Goal: Task Accomplishment & Management: Manage account settings

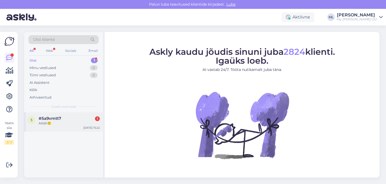
click at [57, 123] on div "Aitäh🙂" at bounding box center [69, 123] width 61 height 5
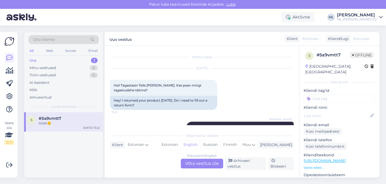
scroll to position [38, 0]
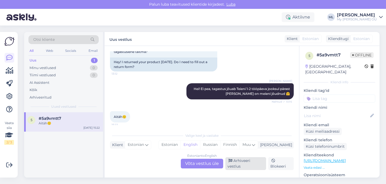
click at [236, 168] on div "Arhiveeri vestlus" at bounding box center [245, 163] width 41 height 13
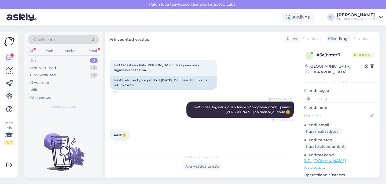
click at [66, 61] on div "Uus 0" at bounding box center [63, 61] width 70 height 8
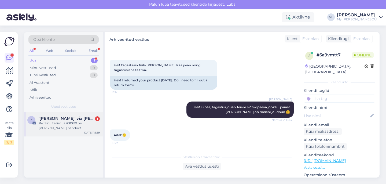
click at [60, 116] on span "'[PERSON_NAME]' via [PERSON_NAME] Bredenist" at bounding box center [67, 118] width 56 height 5
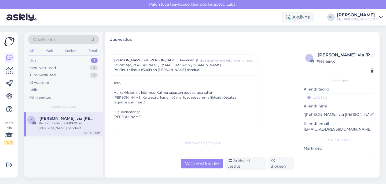
scroll to position [2330, 0]
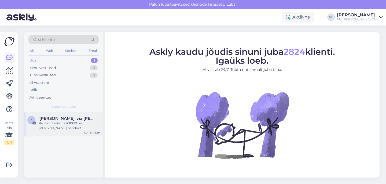
click at [40, 128] on div "Re: Sinu tellimus #30619 on [PERSON_NAME] pandud!" at bounding box center [69, 126] width 61 height 10
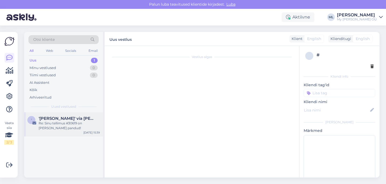
scroll to position [2286, 0]
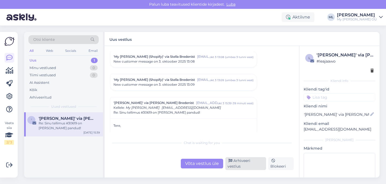
click at [251, 166] on div "Arhiveeri vestlus" at bounding box center [245, 163] width 41 height 13
